Goal: Information Seeking & Learning: Learn about a topic

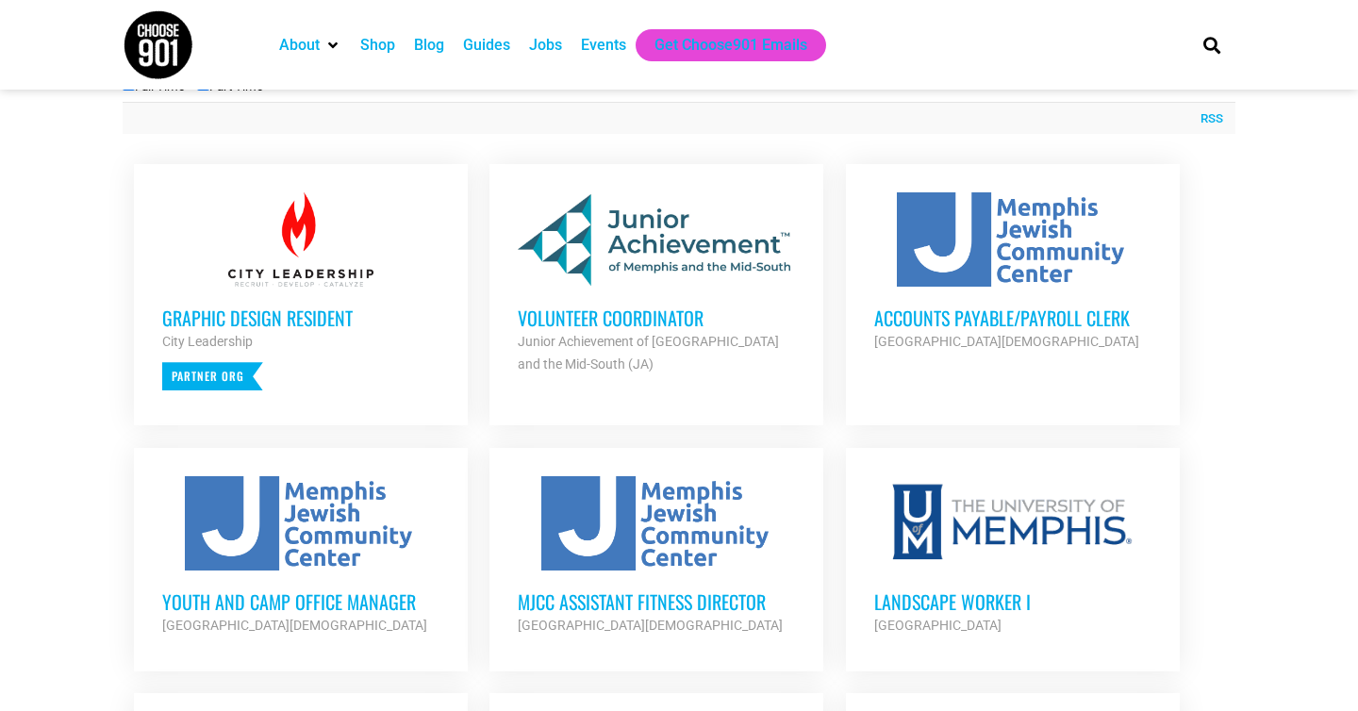
scroll to position [704, 0]
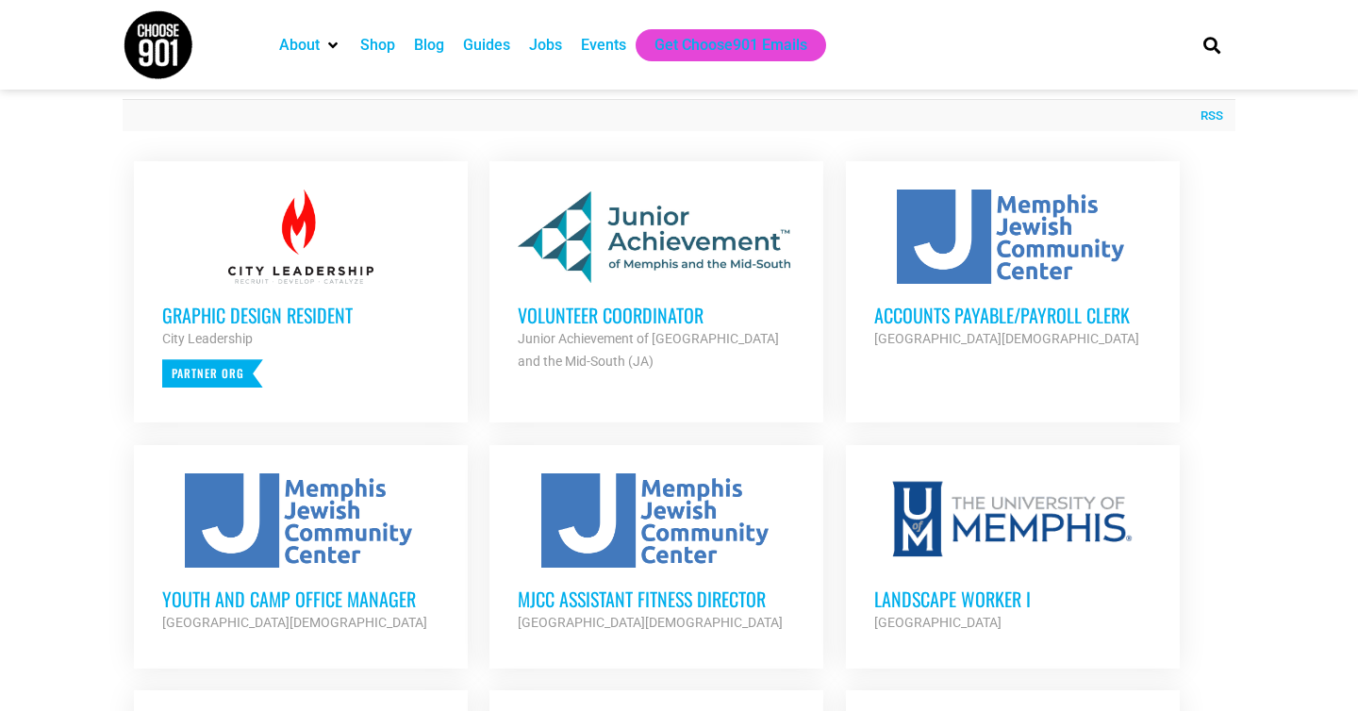
click at [652, 299] on div "Volunteer Coordinator Junior Achievement of Memphis and the Mid-South (JA) Part…" at bounding box center [656, 328] width 277 height 89
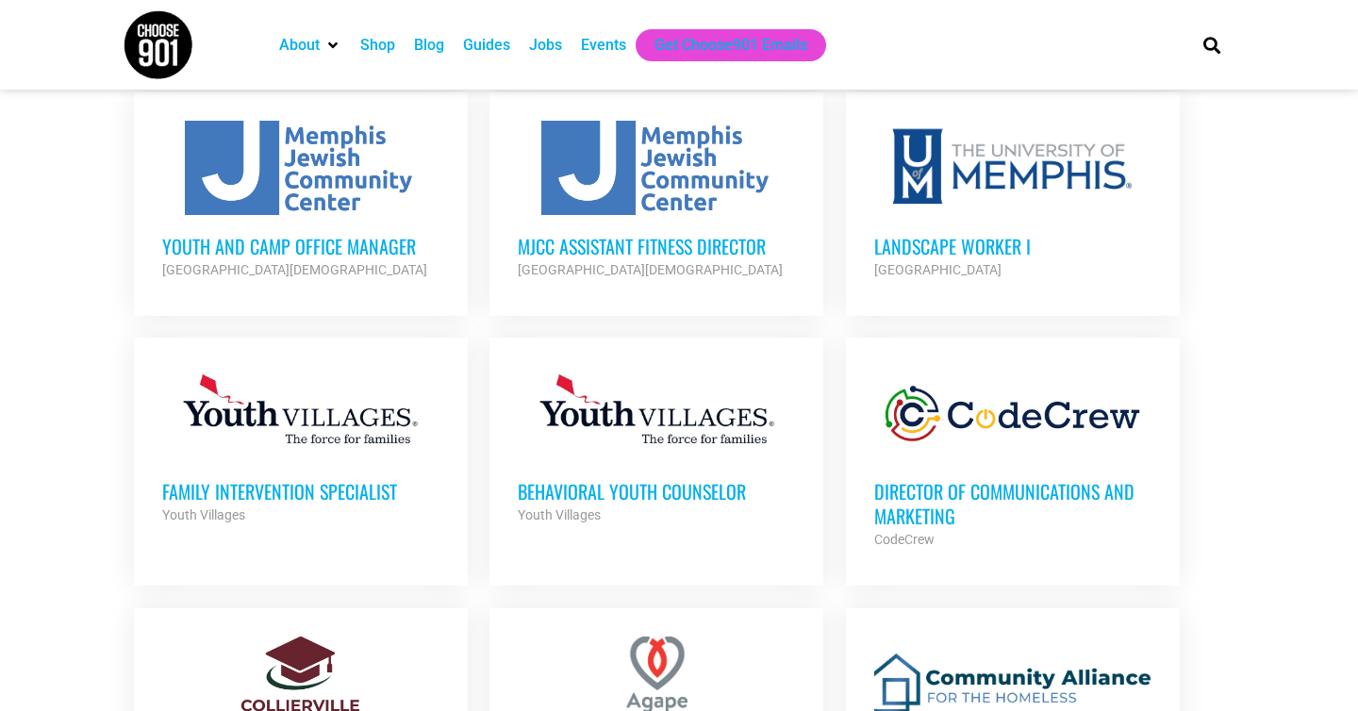
scroll to position [1058, 0]
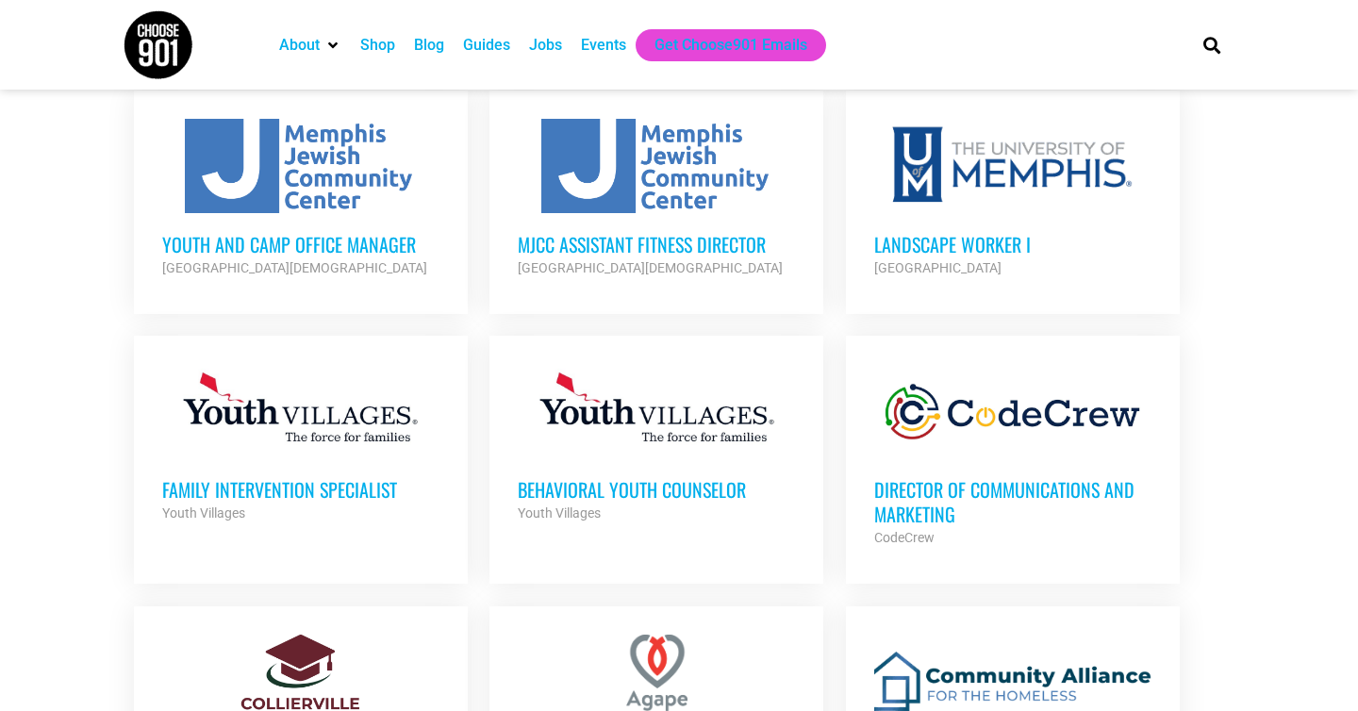
click at [1009, 506] on h3 "Director of Communications and Marketing" at bounding box center [1012, 501] width 277 height 49
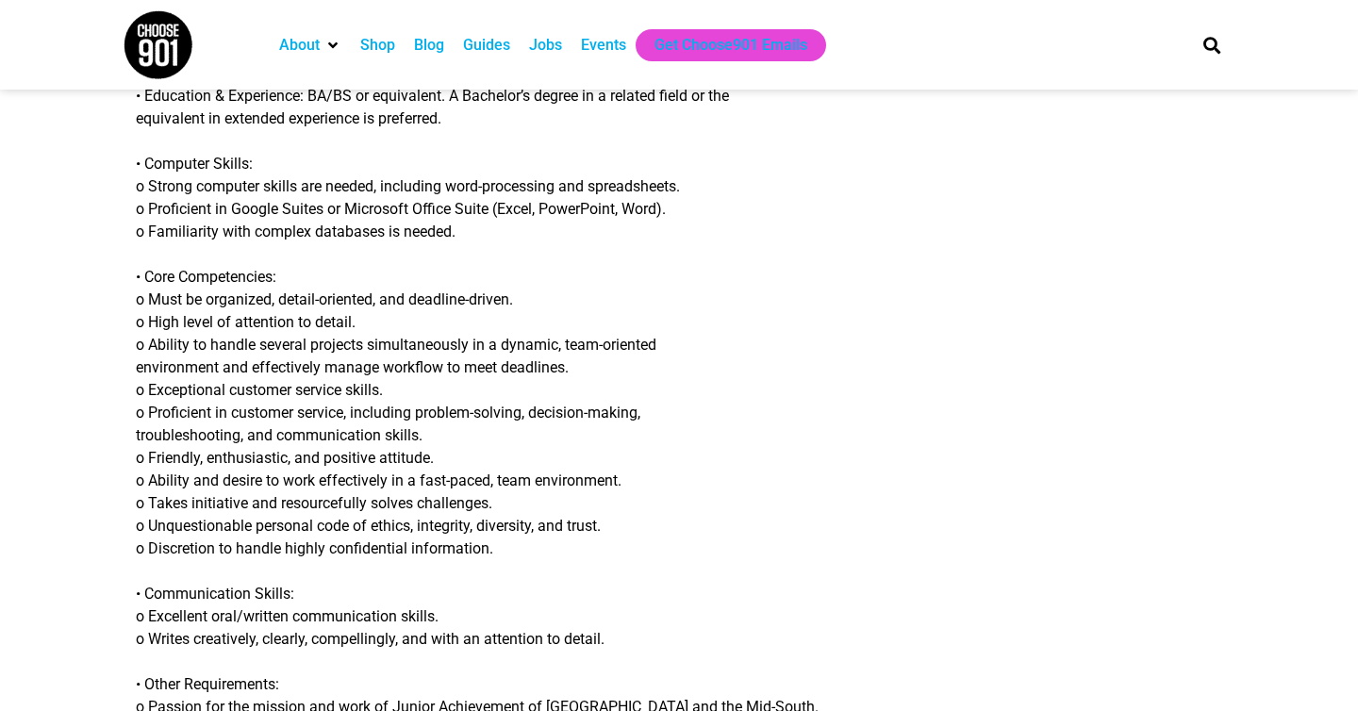
scroll to position [1599, 0]
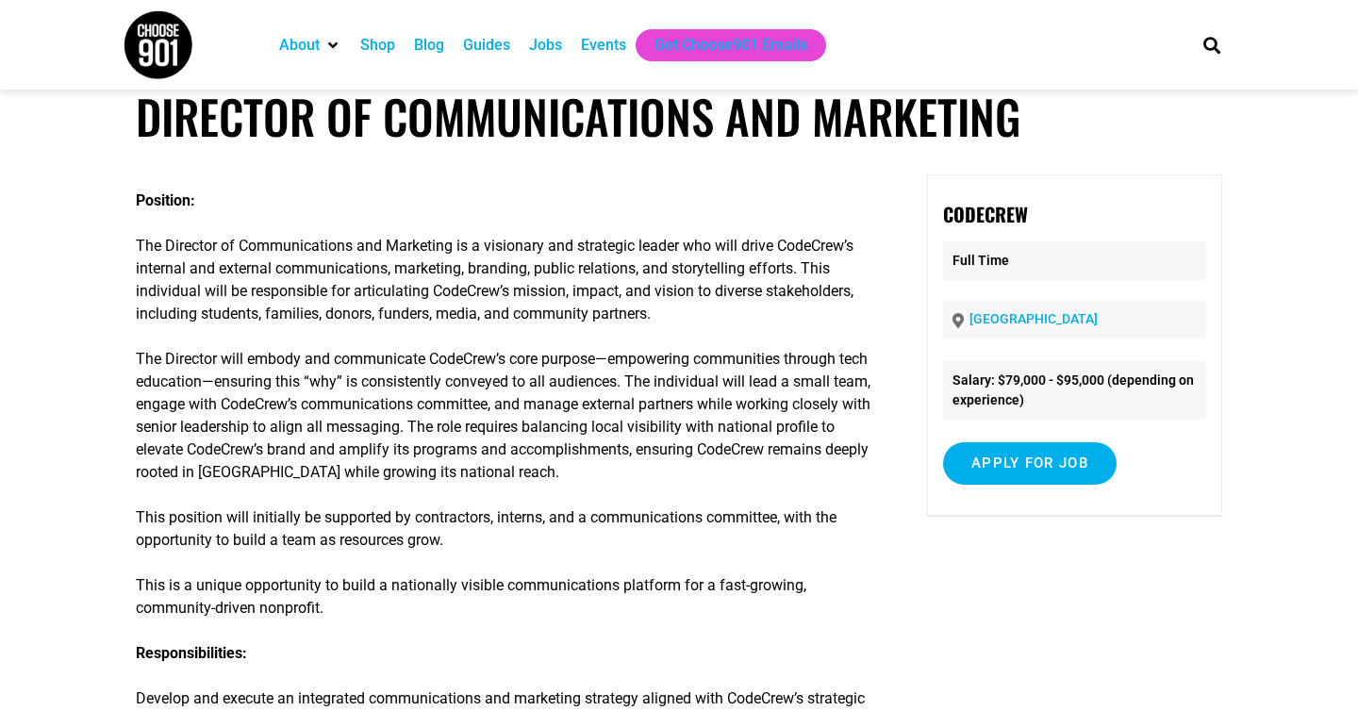
scroll to position [15, 0]
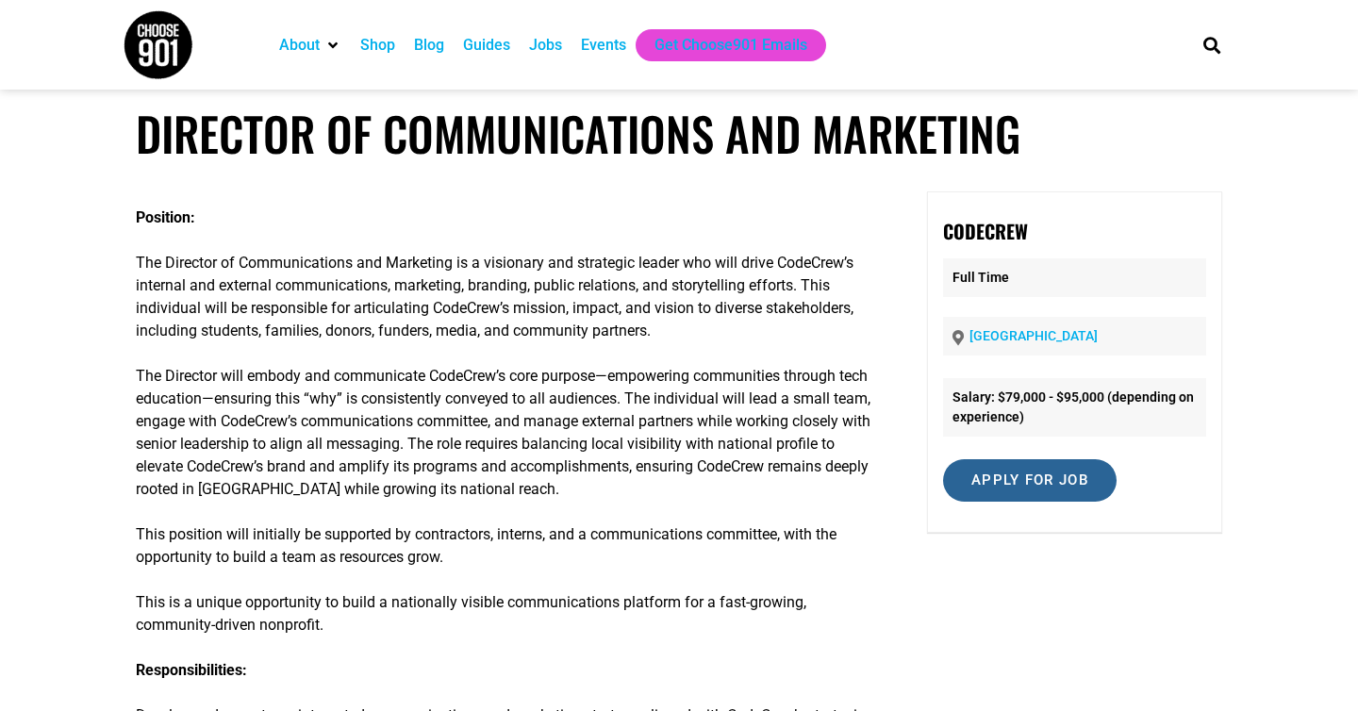
click at [1036, 470] on input "Apply for job" at bounding box center [1030, 480] width 174 height 42
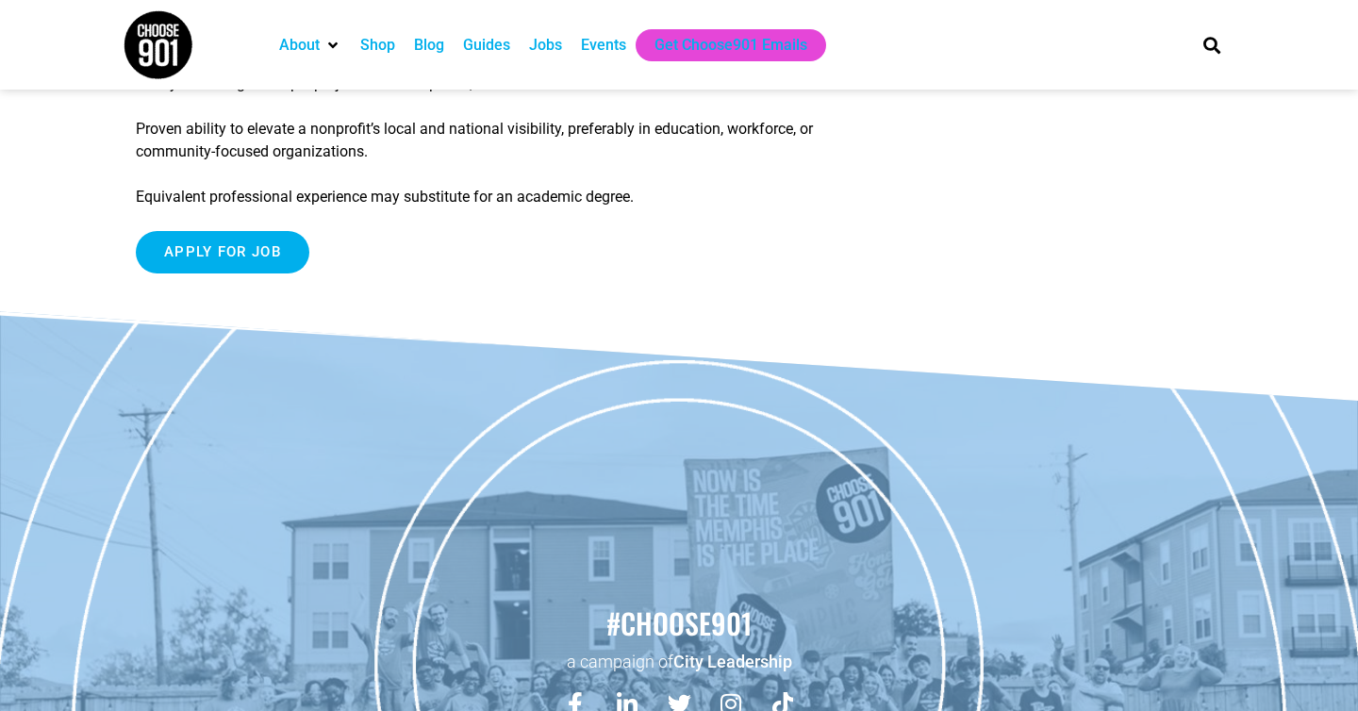
scroll to position [2567, 0]
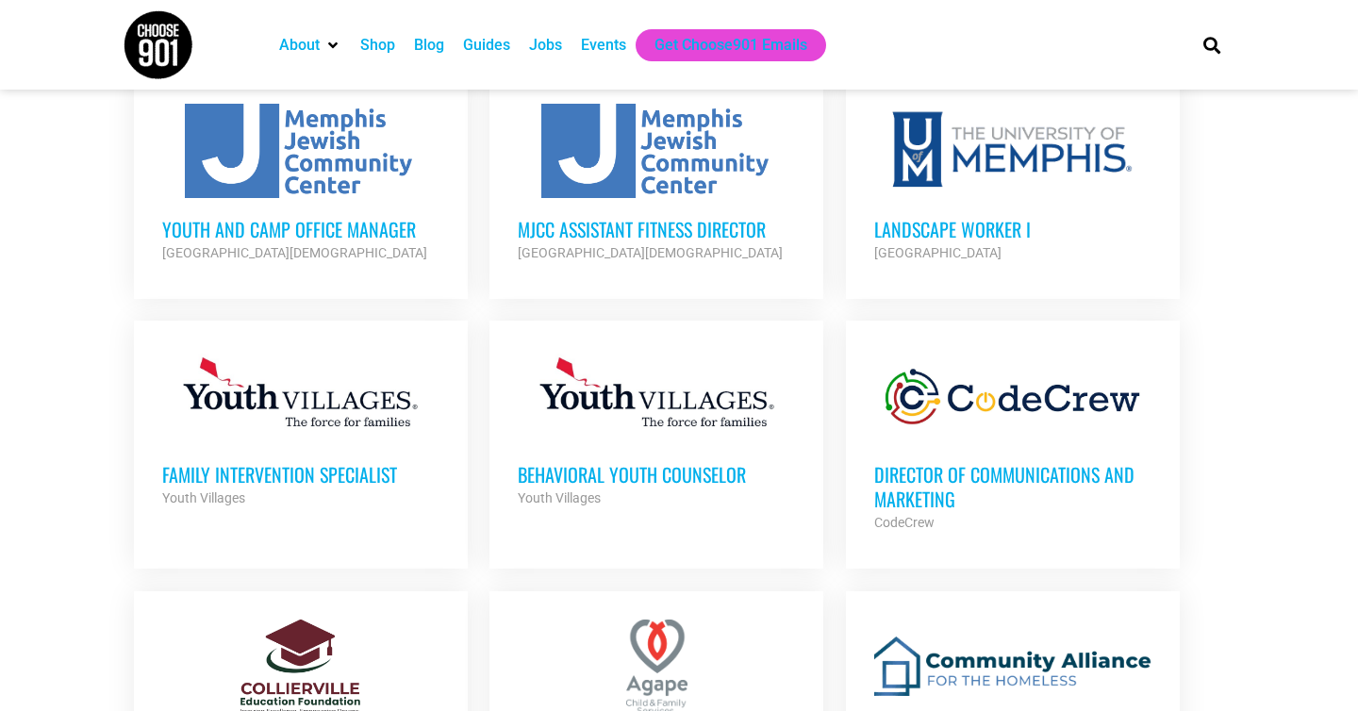
scroll to position [994, 0]
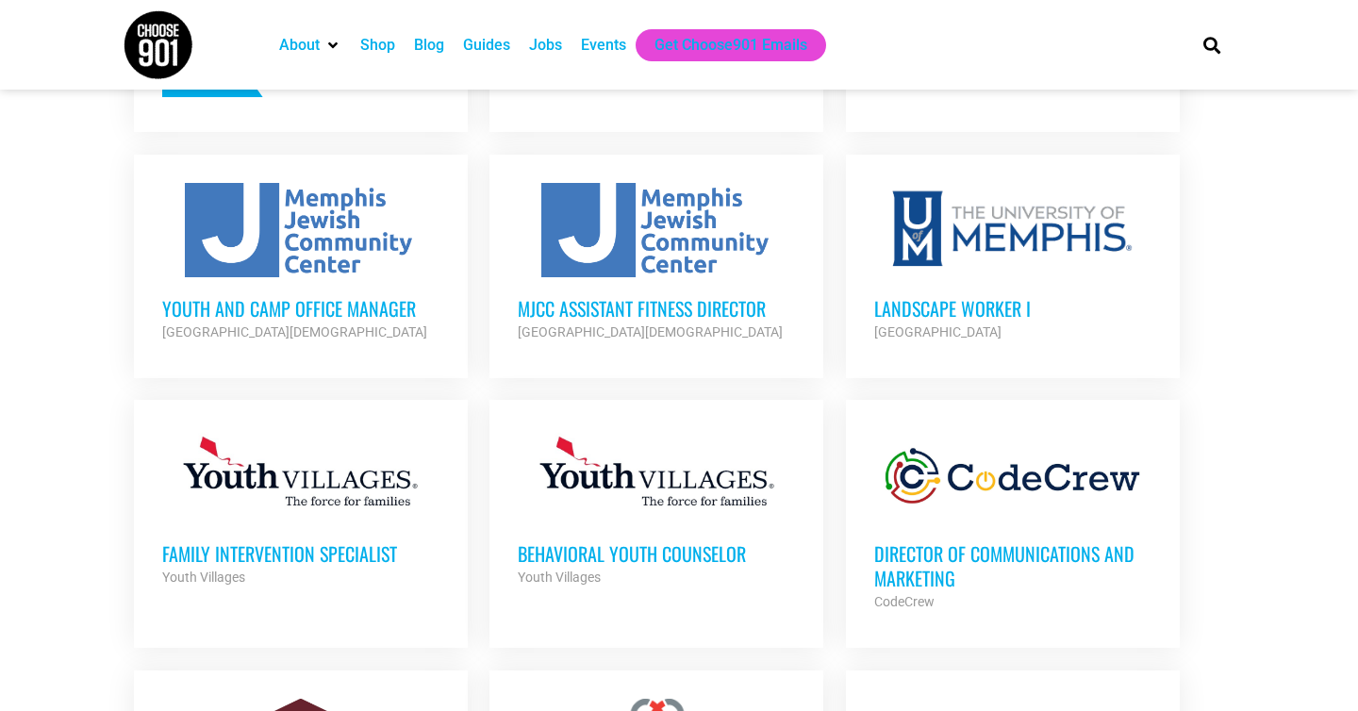
click at [937, 563] on h3 "Director of Communications and Marketing" at bounding box center [1012, 565] width 277 height 49
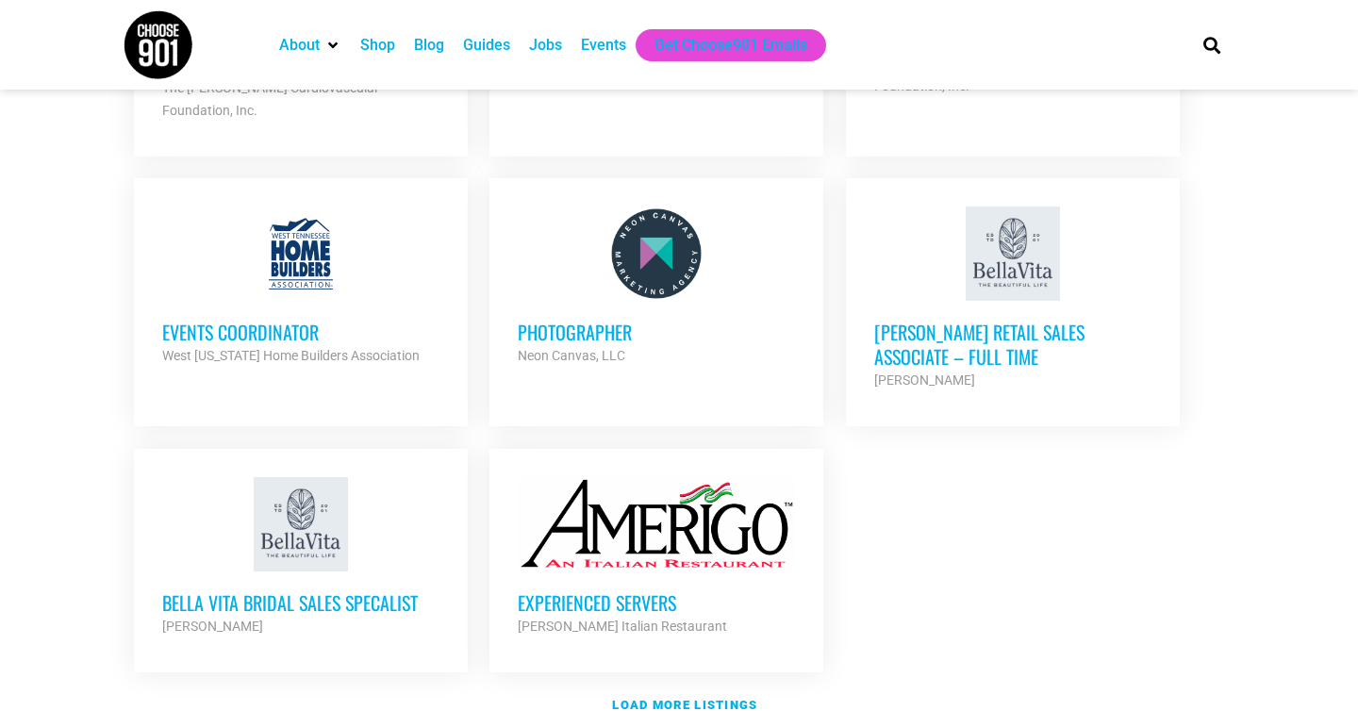
scroll to position [2072, 0]
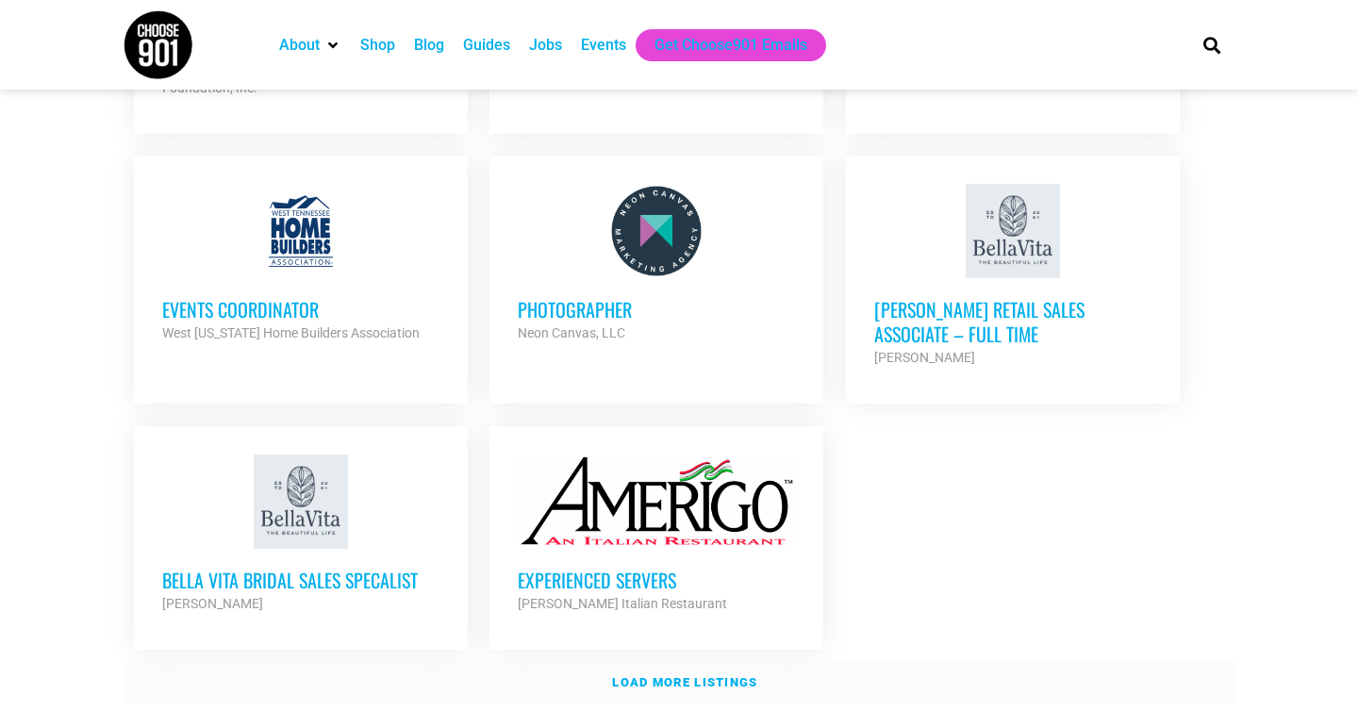
click at [680, 672] on link "Load more listings" at bounding box center [679, 682] width 1113 height 43
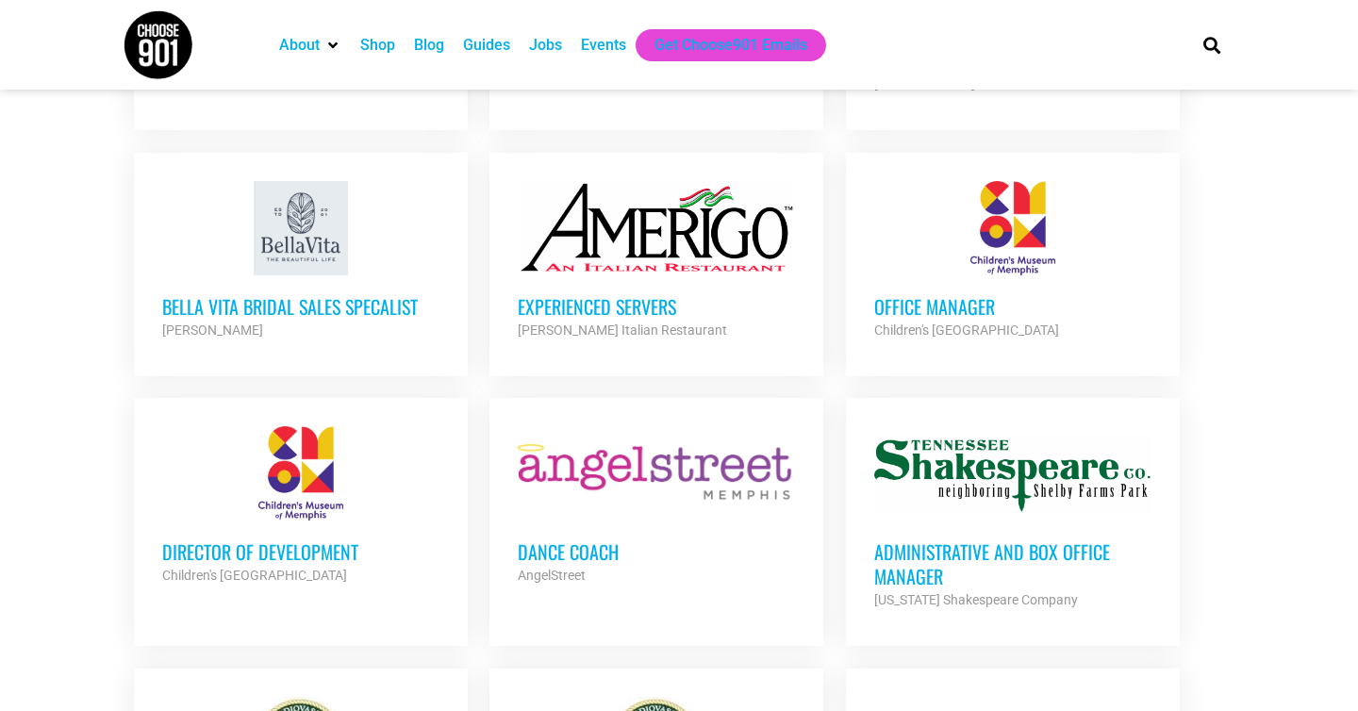
scroll to position [2374, 0]
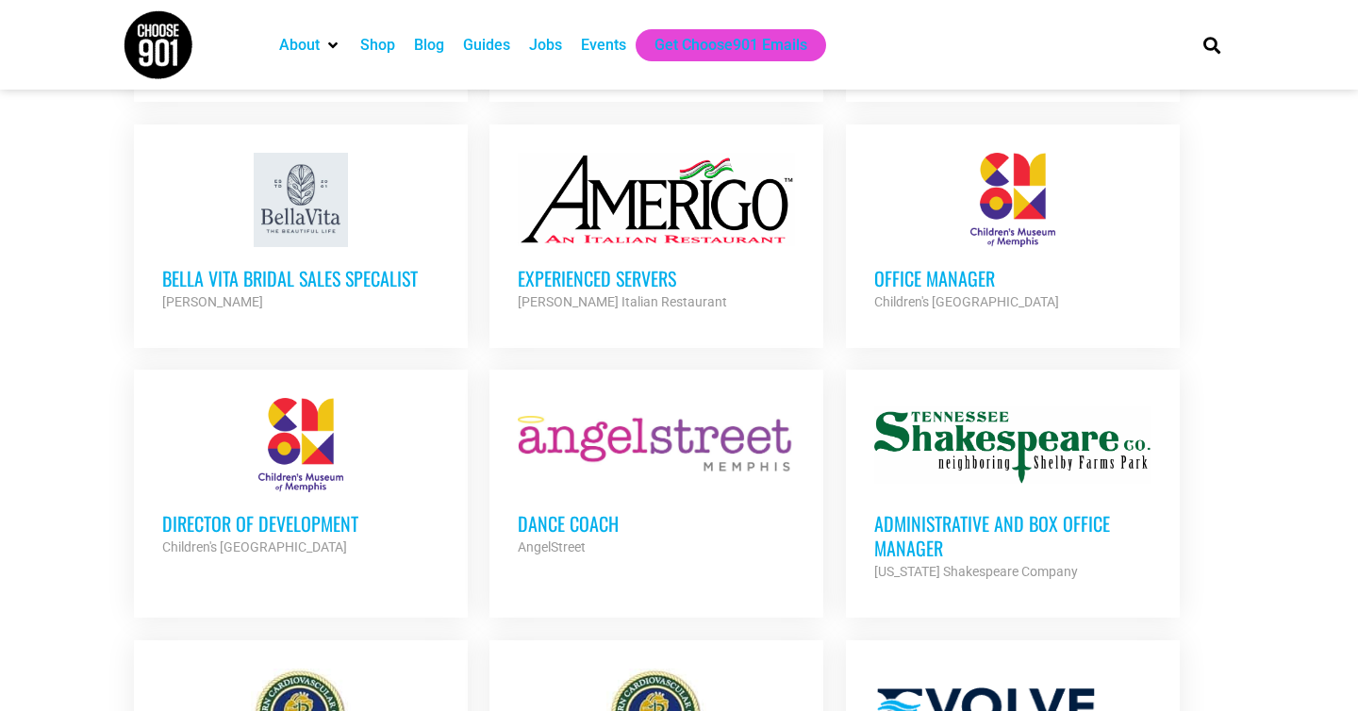
click at [957, 266] on h3 "Office Manager" at bounding box center [1012, 278] width 277 height 25
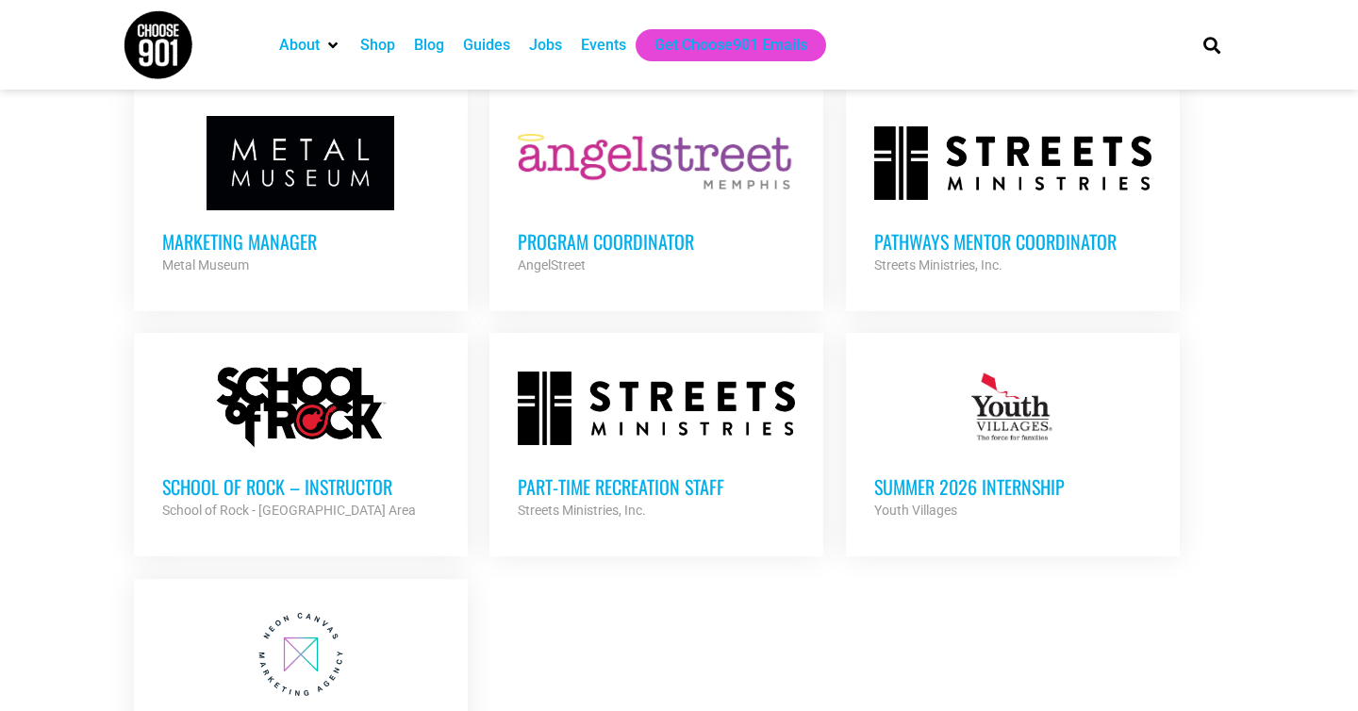
scroll to position [3789, 0]
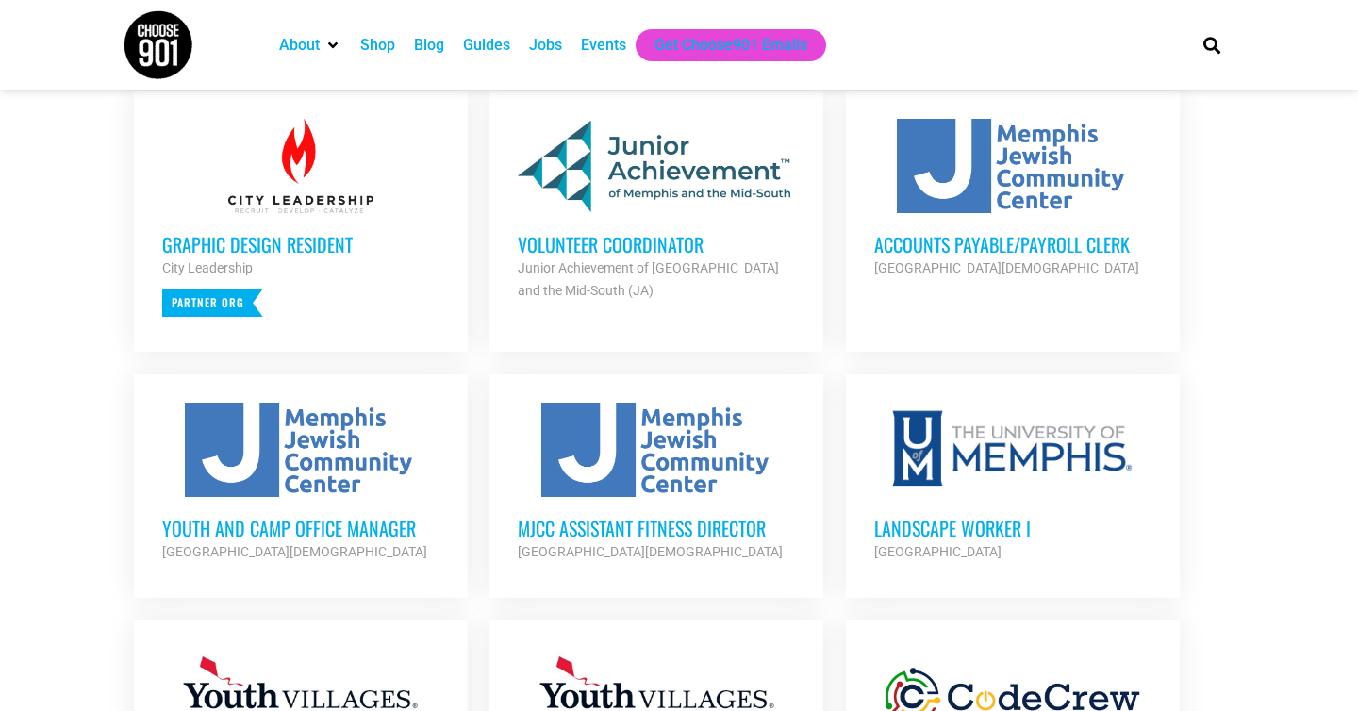
scroll to position [426, 0]
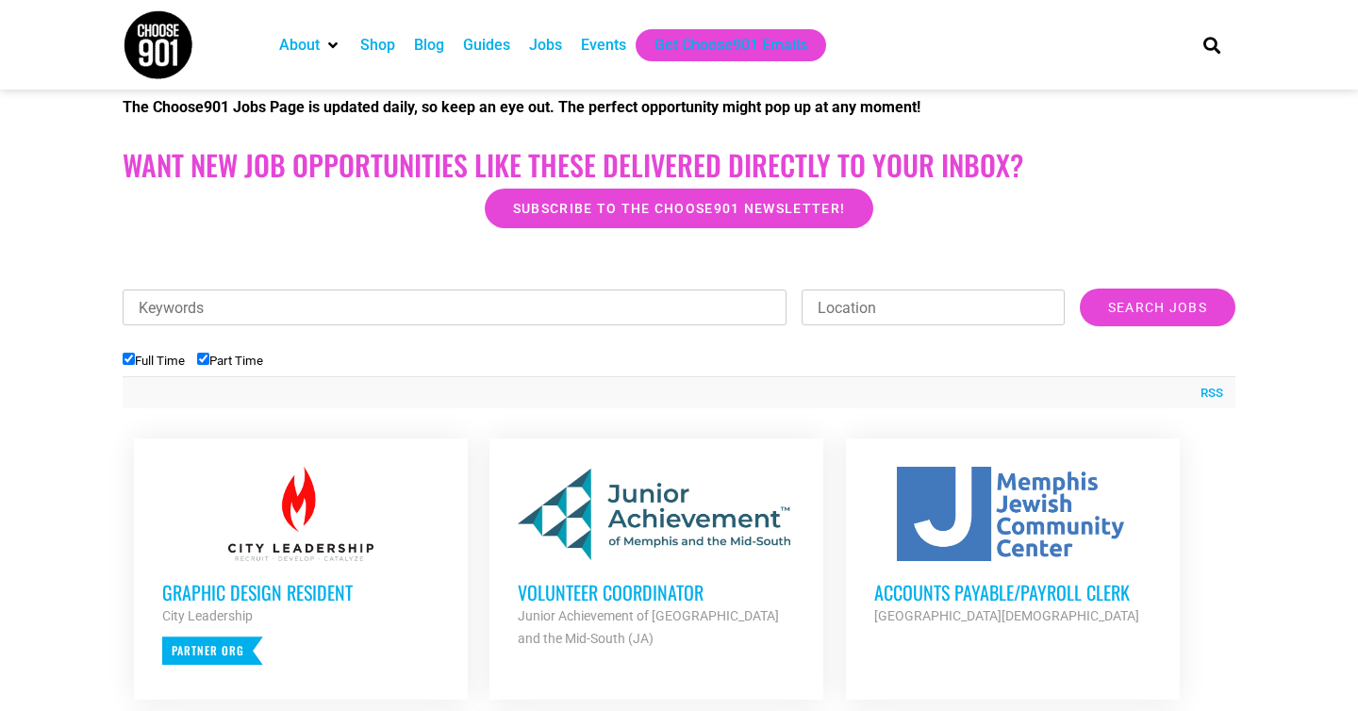
click at [198, 654] on p "Partner Org" at bounding box center [212, 651] width 101 height 28
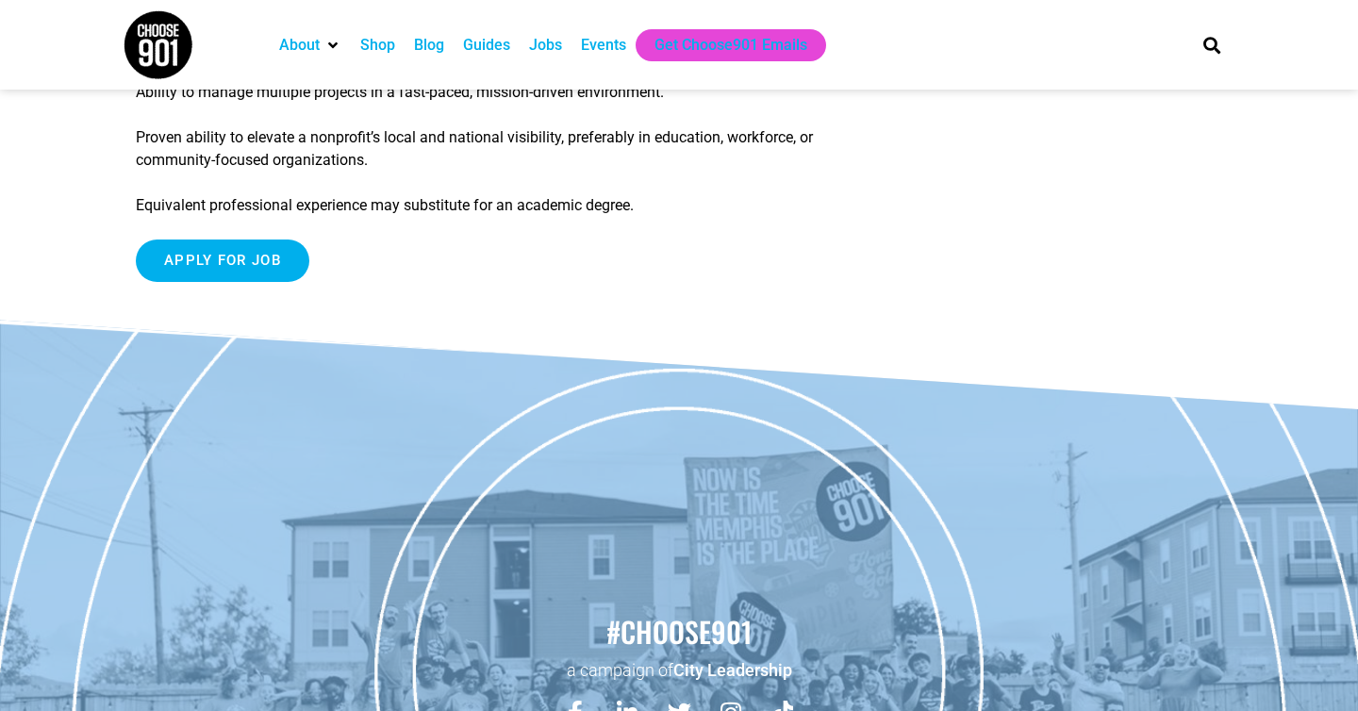
scroll to position [2765, 0]
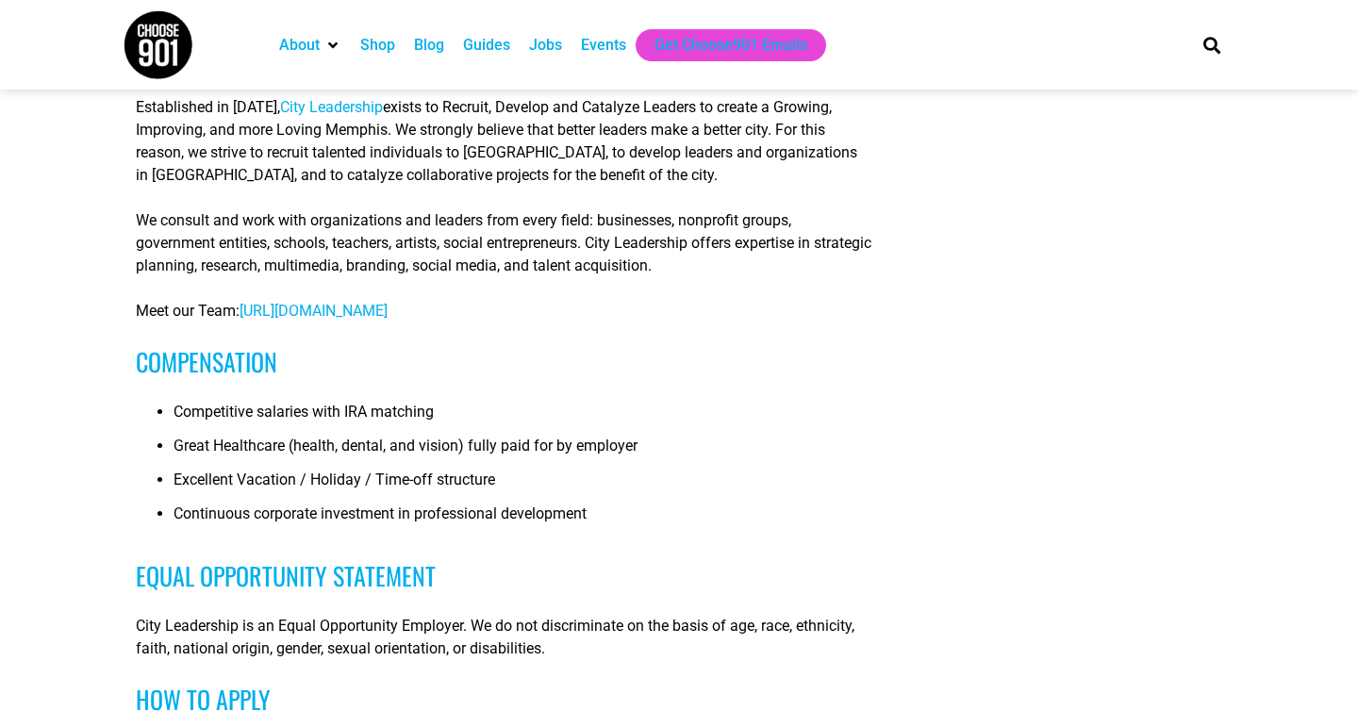
scroll to position [1048, 0]
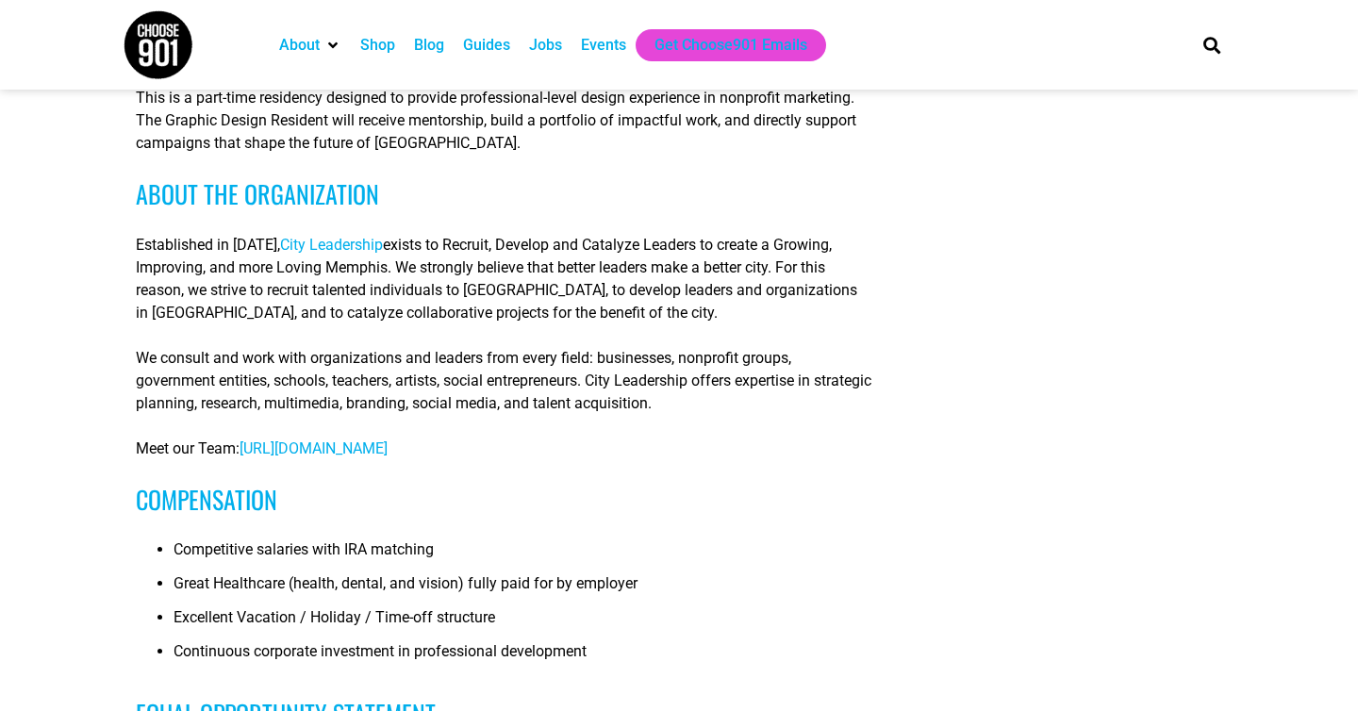
click at [388, 457] on span "[URL][DOMAIN_NAME]" at bounding box center [314, 448] width 148 height 18
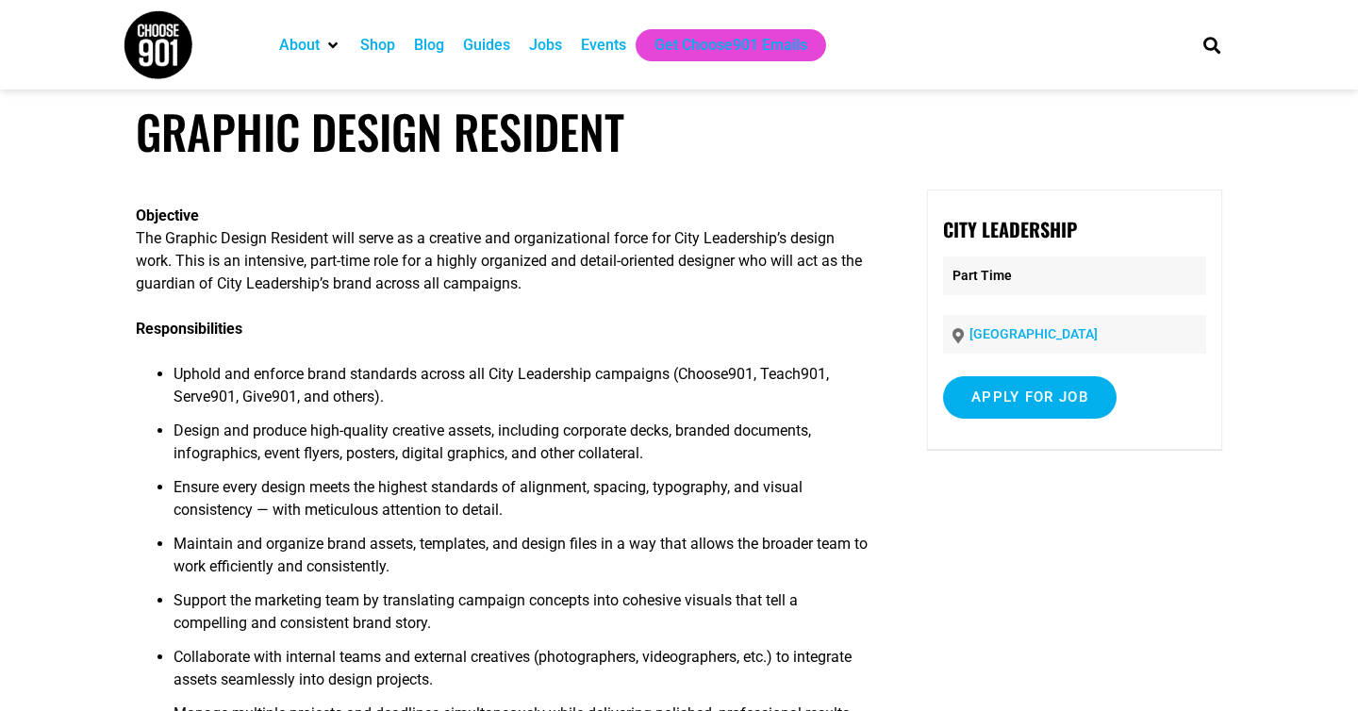
scroll to position [0, 0]
